Goal: Task Accomplishment & Management: Manage account settings

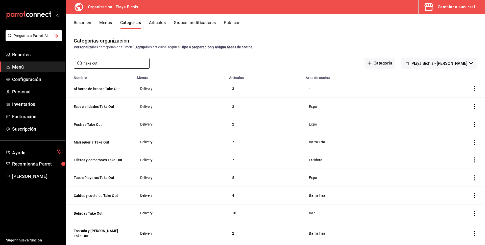
scroll to position [6, 0]
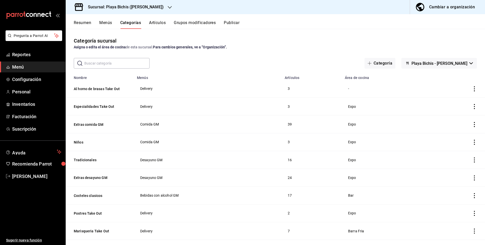
click at [110, 25] on button "Menús" at bounding box center [105, 24] width 13 height 9
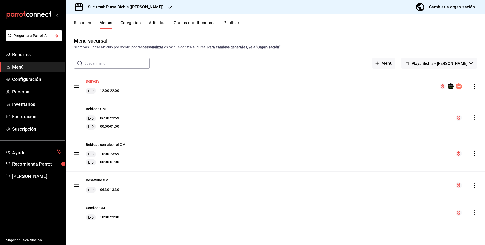
click at [96, 82] on button "Delivery" at bounding box center [92, 81] width 13 height 5
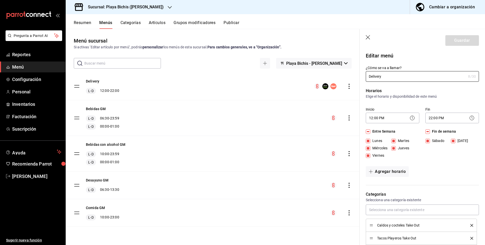
click at [84, 20] on button "Resumen" at bounding box center [82, 24] width 17 height 9
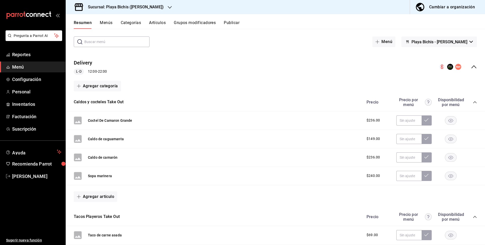
scroll to position [21, 0]
click at [413, 124] on input "text" at bounding box center [408, 121] width 25 height 10
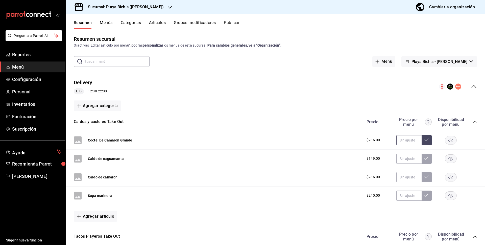
scroll to position [0, 0]
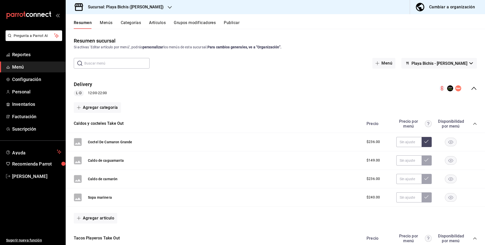
click at [121, 64] on input "text" at bounding box center [116, 63] width 65 height 10
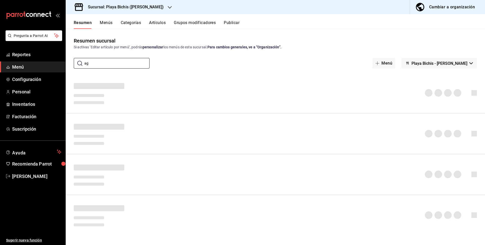
type input "a"
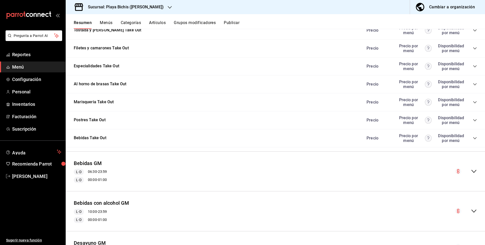
scroll to position [320, 0]
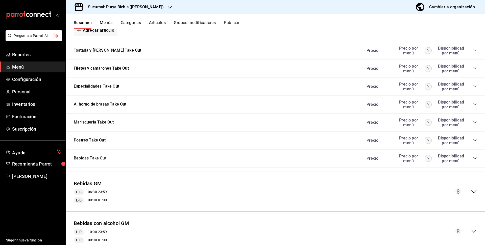
click at [475, 157] on icon "collapse-category-row" at bounding box center [475, 158] width 4 height 4
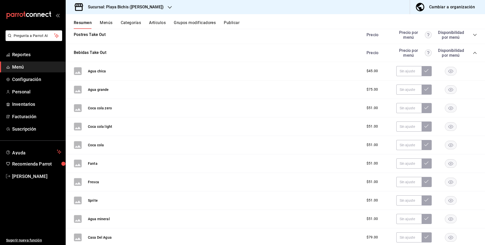
scroll to position [426, 0]
click at [407, 73] on input "text" at bounding box center [408, 70] width 25 height 10
type input "$56.00"
click at [412, 90] on input "text" at bounding box center [408, 89] width 25 height 10
click at [405, 71] on input "text" at bounding box center [408, 70] width 25 height 10
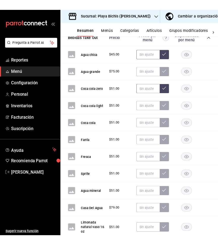
scroll to position [479, 0]
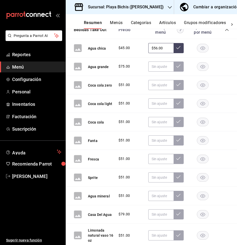
type input "$56.00"
click at [163, 43] on input "text" at bounding box center [160, 48] width 25 height 10
type input "$56.00"
click at [177, 45] on icon at bounding box center [178, 47] width 4 height 4
click at [168, 61] on input "text" at bounding box center [160, 66] width 25 height 10
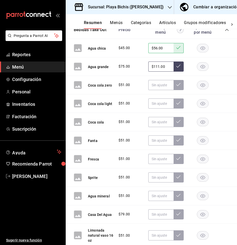
type input "$111.00"
click at [179, 64] on icon at bounding box center [178, 66] width 4 height 4
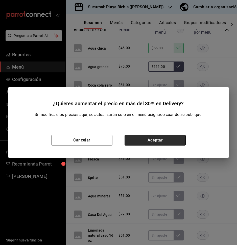
click at [147, 139] on button "Aceptar" at bounding box center [155, 140] width 61 height 11
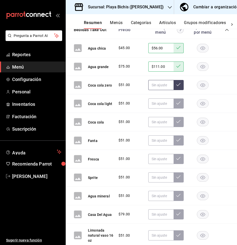
click at [156, 80] on input "text" at bounding box center [160, 85] width 25 height 10
type input "$56.00"
click at [177, 82] on icon at bounding box center [178, 84] width 4 height 4
click at [162, 98] on input "text" at bounding box center [160, 103] width 25 height 10
type input "$56.00"
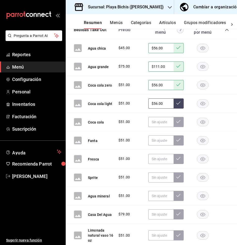
click at [179, 98] on button at bounding box center [179, 103] width 10 height 10
click at [166, 117] on input "text" at bounding box center [160, 122] width 25 height 10
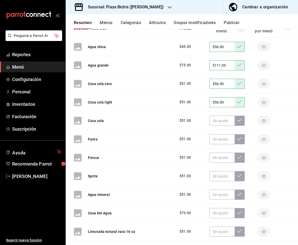
scroll to position [448, 0]
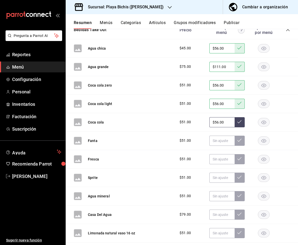
type input "$56.00"
click at [239, 122] on icon at bounding box center [240, 121] width 4 height 3
click at [227, 141] on input "text" at bounding box center [221, 140] width 25 height 10
type input "$56.00"
click at [239, 142] on button at bounding box center [240, 140] width 10 height 10
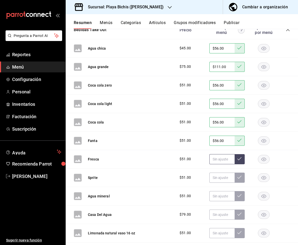
click at [227, 159] on input "text" at bounding box center [221, 159] width 25 height 10
type input "$56.00"
click at [241, 159] on icon at bounding box center [240, 158] width 4 height 4
click at [224, 178] on input "text" at bounding box center [221, 177] width 25 height 10
type input "$56.00"
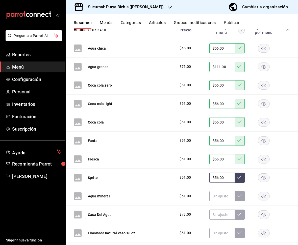
click at [242, 180] on button at bounding box center [240, 177] width 10 height 10
click at [224, 197] on input "text" at bounding box center [221, 196] width 25 height 10
type input "$56.00"
click at [238, 198] on button at bounding box center [240, 196] width 10 height 10
click at [225, 210] on input "text" at bounding box center [221, 214] width 25 height 10
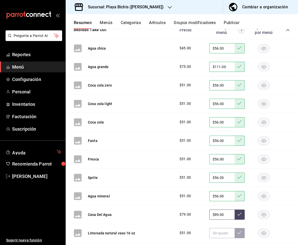
type input "$89.00"
click at [242, 214] on button at bounding box center [240, 214] width 10 height 10
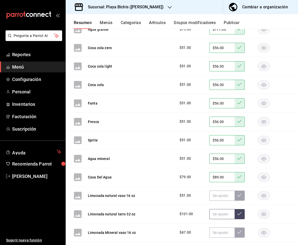
scroll to position [486, 0]
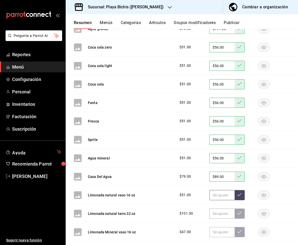
click at [218, 194] on input "text" at bounding box center [221, 195] width 25 height 10
type input "$56.00"
click at [242, 196] on button at bounding box center [240, 195] width 10 height 10
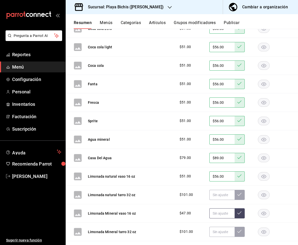
scroll to position [507, 0]
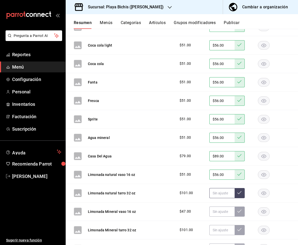
click at [223, 195] on input "text" at bounding box center [221, 193] width 25 height 10
type input "$111.00"
click at [240, 192] on icon at bounding box center [240, 192] width 4 height 3
click at [221, 215] on input "text" at bounding box center [221, 211] width 25 height 10
type input "$56.00"
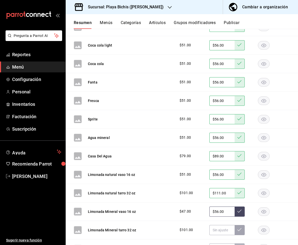
click at [242, 212] on button at bounding box center [240, 211] width 10 height 10
click at [224, 231] on input "text" at bounding box center [221, 230] width 25 height 10
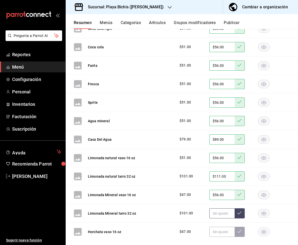
scroll to position [524, 0]
type input "$111.00"
click at [242, 214] on button at bounding box center [240, 213] width 10 height 10
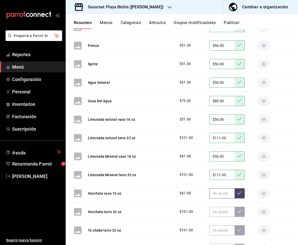
scroll to position [563, 0]
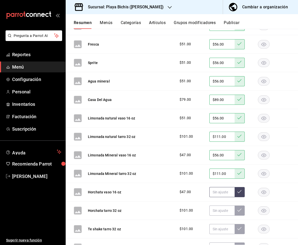
click at [222, 194] on input "text" at bounding box center [221, 192] width 25 height 10
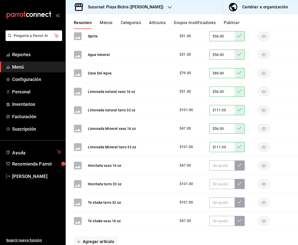
scroll to position [599, 0]
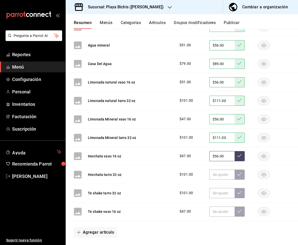
type input "$56.00"
click at [241, 157] on icon at bounding box center [240, 155] width 4 height 4
click at [226, 175] on input "text" at bounding box center [221, 174] width 25 height 10
type input "$111.00"
click at [242, 176] on button at bounding box center [240, 174] width 10 height 10
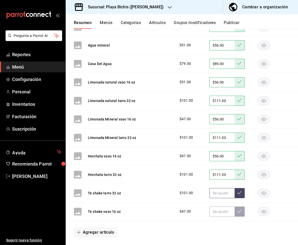
click at [228, 193] on input "text" at bounding box center [221, 193] width 25 height 10
type input "$111.00"
click at [220, 211] on input "text" at bounding box center [221, 211] width 25 height 10
click at [240, 212] on button at bounding box center [240, 211] width 10 height 10
click at [226, 195] on input "text" at bounding box center [221, 193] width 25 height 10
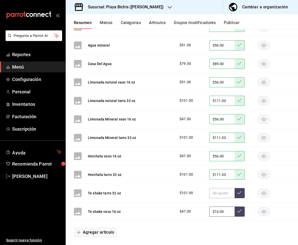
click at [227, 211] on input "$16.00" at bounding box center [221, 211] width 25 height 10
type input "$56.00"
click at [239, 211] on icon at bounding box center [240, 210] width 4 height 4
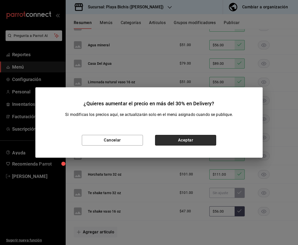
click at [203, 143] on button "Aceptar" at bounding box center [185, 140] width 61 height 11
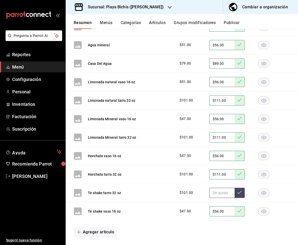
click at [223, 196] on input "text" at bounding box center [221, 192] width 25 height 10
type input "$111.00"
click at [240, 191] on icon at bounding box center [240, 192] width 4 height 4
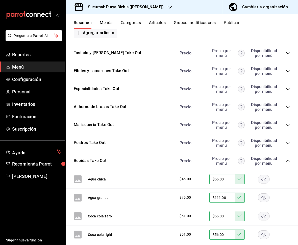
scroll to position [316, 0]
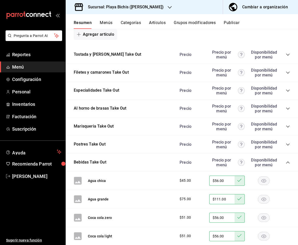
click at [289, 163] on icon "collapse-category-row" at bounding box center [288, 162] width 4 height 4
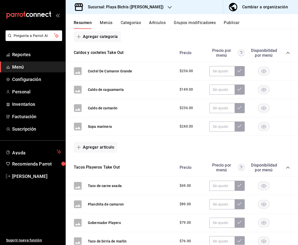
scroll to position [0, 0]
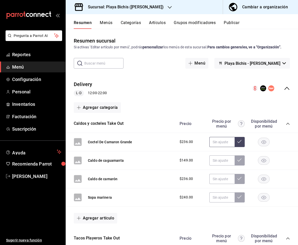
click at [219, 143] on input "text" at bounding box center [221, 142] width 25 height 10
type input "$274.00"
click at [242, 142] on button at bounding box center [240, 142] width 10 height 10
click at [224, 161] on input "text" at bounding box center [221, 160] width 25 height 10
type input "$270.00"
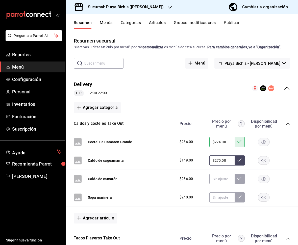
click at [240, 162] on button at bounding box center [240, 160] width 10 height 10
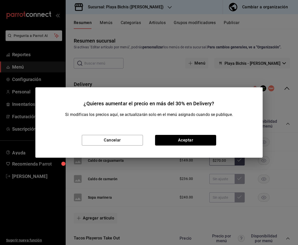
click at [198, 137] on button "Aceptar" at bounding box center [185, 140] width 61 height 11
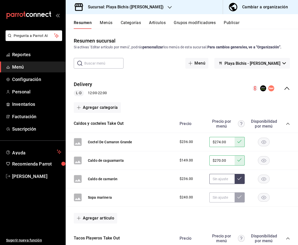
click at [224, 182] on input "text" at bounding box center [221, 179] width 25 height 10
type input "$274.00"
click at [240, 180] on button at bounding box center [240, 179] width 10 height 10
click at [225, 199] on input "text" at bounding box center [221, 197] width 25 height 10
type input "$285.00"
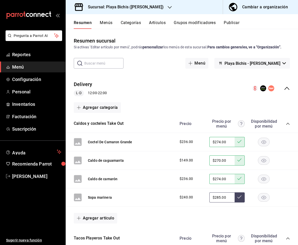
click at [242, 198] on button at bounding box center [240, 197] width 10 height 10
click at [288, 124] on icon "collapse-category-row" at bounding box center [288, 124] width 4 height 4
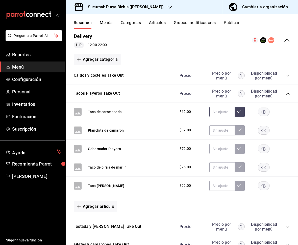
scroll to position [49, 0]
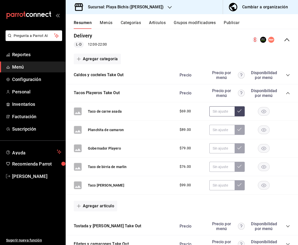
click at [220, 112] on input "text" at bounding box center [221, 111] width 25 height 10
type input "$362.00"
click at [238, 109] on icon at bounding box center [240, 111] width 4 height 4
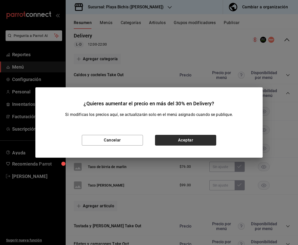
click at [178, 141] on button "Aceptar" at bounding box center [185, 140] width 61 height 11
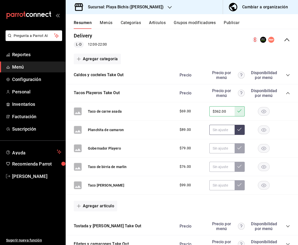
click at [227, 132] on input "text" at bounding box center [221, 130] width 25 height 10
click at [224, 148] on input "text" at bounding box center [221, 148] width 25 height 10
click at [153, 8] on h3 "Sucursal: Playa Bichis ([PERSON_NAME])" at bounding box center [124, 7] width 80 height 6
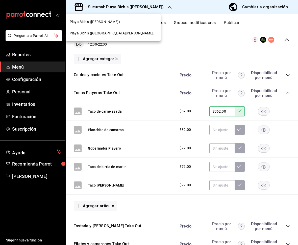
click at [275, 8] on div at bounding box center [149, 122] width 298 height 245
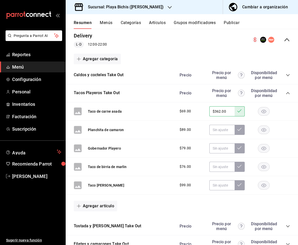
click at [275, 8] on div "Cambiar a organización" at bounding box center [265, 7] width 46 height 7
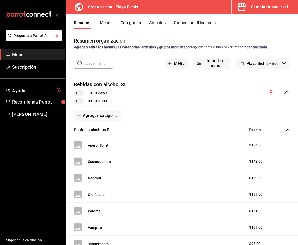
scroll to position [0, 0]
click at [286, 92] on icon "collapse-menu-row" at bounding box center [286, 91] width 5 height 3
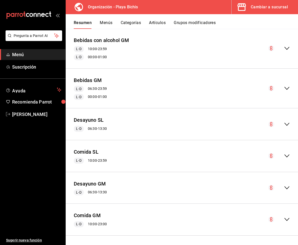
scroll to position [188, 0]
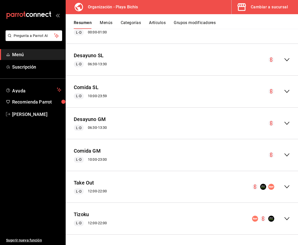
click at [291, 187] on div "Take Out L-D 12:00 - 22:00" at bounding box center [182, 186] width 232 height 23
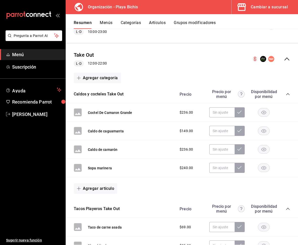
scroll to position [315, 0]
click at [226, 115] on input "text" at bounding box center [221, 112] width 25 height 10
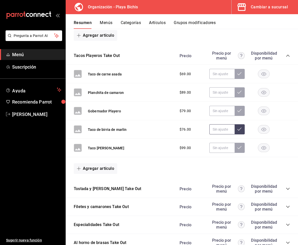
scroll to position [468, 0]
